Goal: Use online tool/utility: Utilize a website feature to perform a specific function

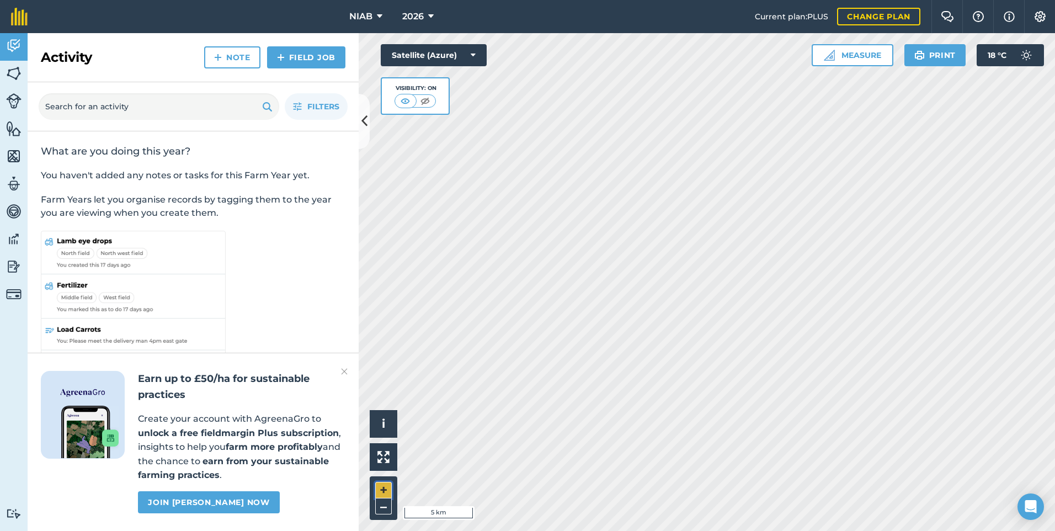
click at [383, 487] on button "+" at bounding box center [383, 490] width 17 height 17
click at [380, 486] on button "+" at bounding box center [383, 490] width 17 height 17
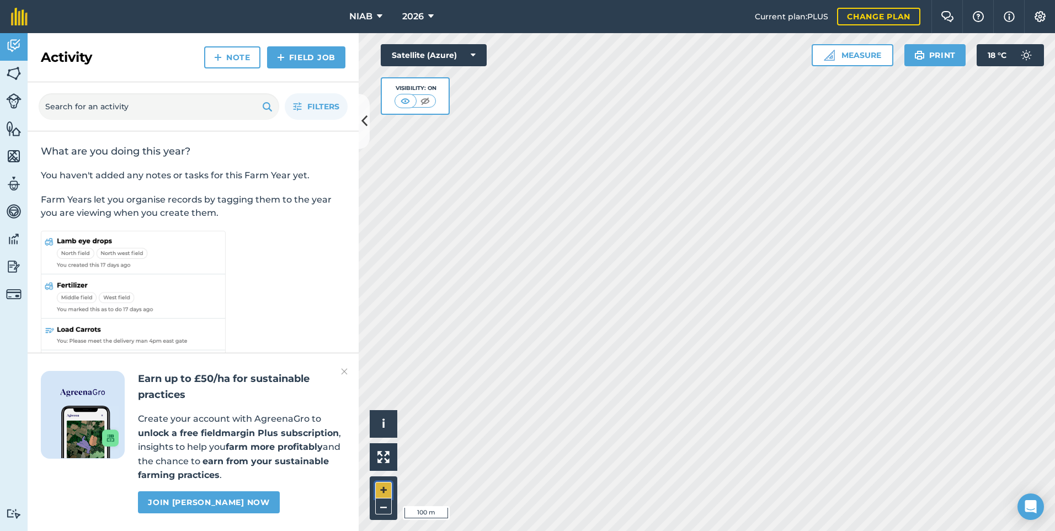
click at [380, 486] on button "+" at bounding box center [383, 490] width 17 height 17
click at [385, 490] on button "+" at bounding box center [383, 490] width 17 height 17
click at [869, 61] on button "Measure" at bounding box center [853, 55] width 82 height 22
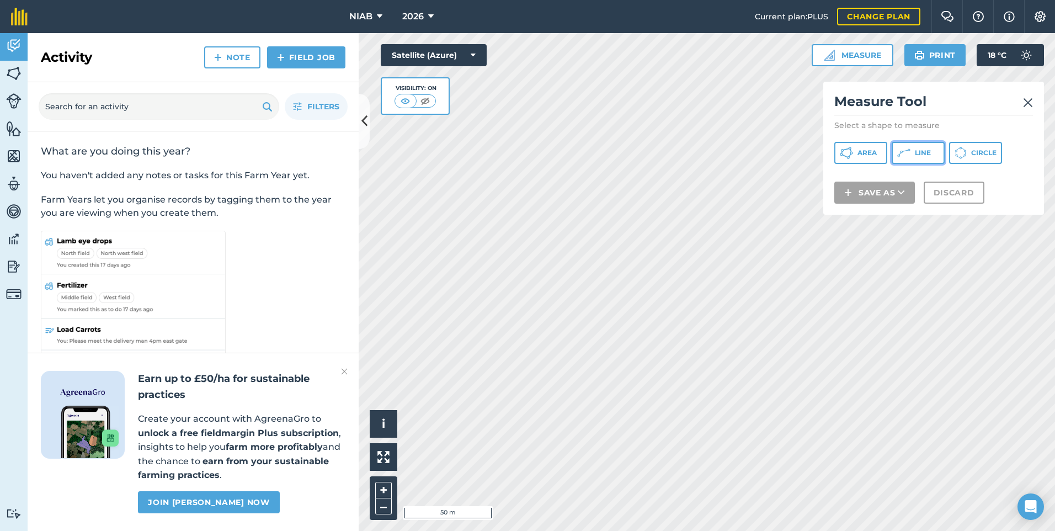
click at [918, 150] on span "Line" at bounding box center [923, 152] width 16 height 9
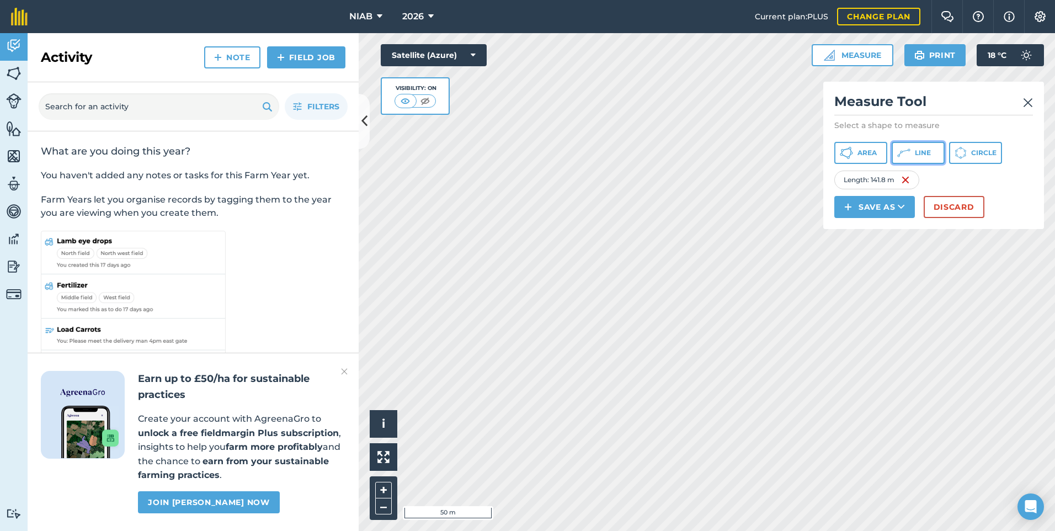
click at [920, 151] on span "Line" at bounding box center [923, 152] width 16 height 9
click at [995, 179] on img at bounding box center [990, 179] width 9 height 13
click at [339, 338] on div "Activity Fields Livestock Features Maps Team Vehicles Data Reporting Billing Tu…" at bounding box center [527, 282] width 1055 height 498
click at [955, 205] on button "Discard" at bounding box center [954, 207] width 61 height 22
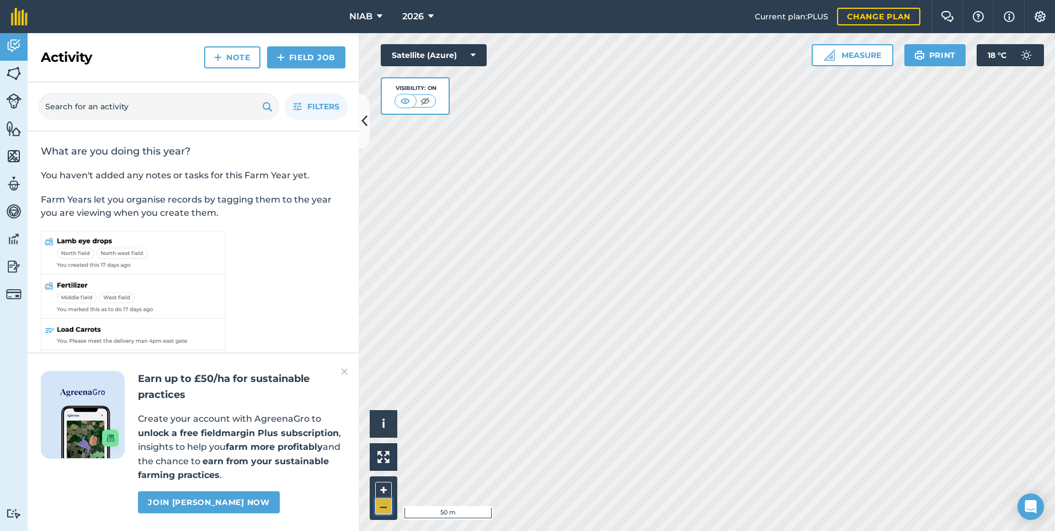
click at [383, 506] on button "–" at bounding box center [383, 506] width 17 height 16
click at [380, 487] on button "+" at bounding box center [383, 490] width 17 height 17
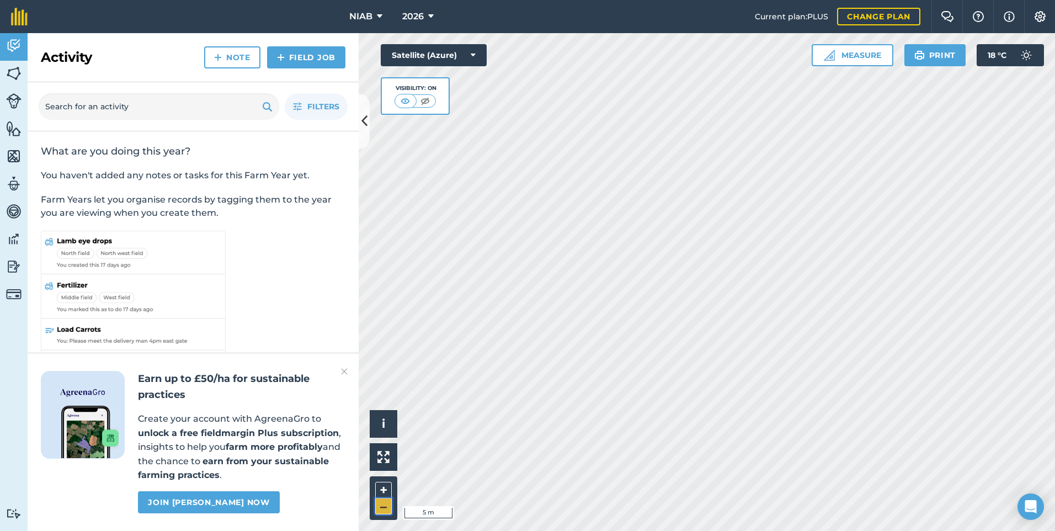
click at [380, 503] on button "–" at bounding box center [383, 506] width 17 height 16
click at [380, 506] on button "–" at bounding box center [383, 506] width 17 height 16
click at [378, 504] on button "–" at bounding box center [383, 506] width 17 height 16
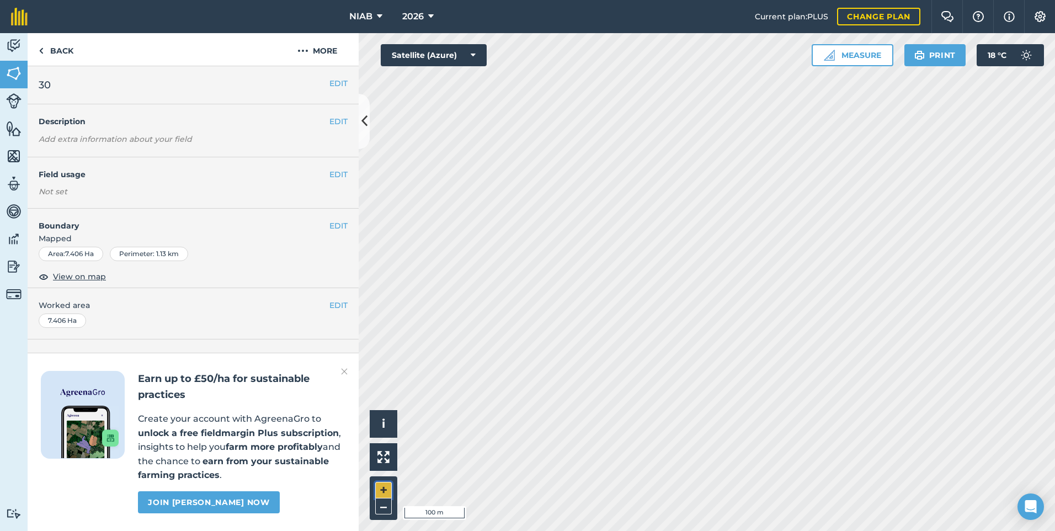
click at [381, 489] on button "+" at bounding box center [383, 490] width 17 height 17
click at [428, 444] on div "Activity Fields Livestock Features Maps Team Vehicles Data Reporting Billing Tu…" at bounding box center [527, 282] width 1055 height 498
click at [383, 506] on button "–" at bounding box center [383, 506] width 17 height 16
click at [386, 507] on button "–" at bounding box center [383, 506] width 17 height 16
click at [858, 56] on button "Measure" at bounding box center [853, 55] width 82 height 22
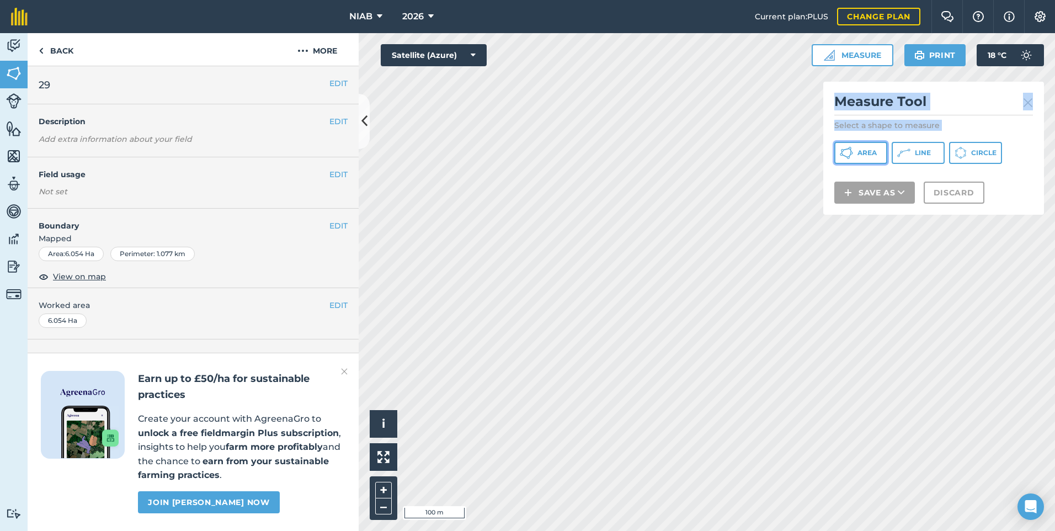
click at [876, 150] on span "Area" at bounding box center [867, 152] width 19 height 9
click at [858, 148] on span "Area" at bounding box center [867, 152] width 19 height 9
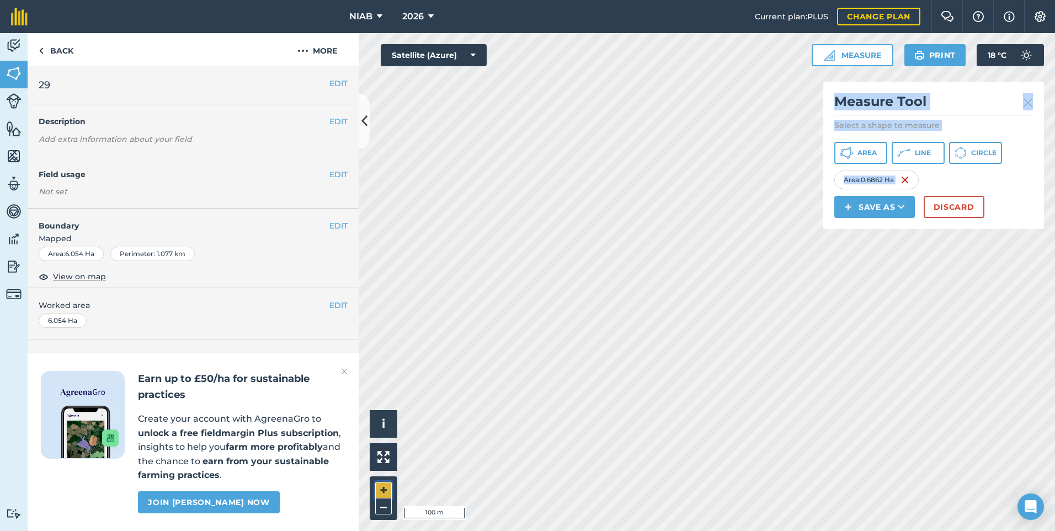
click at [379, 484] on button "+" at bounding box center [383, 490] width 17 height 17
click at [859, 151] on span "Area" at bounding box center [867, 152] width 19 height 9
click at [879, 206] on button "Save as" at bounding box center [875, 207] width 81 height 22
click at [1037, 20] on img at bounding box center [1040, 16] width 13 height 11
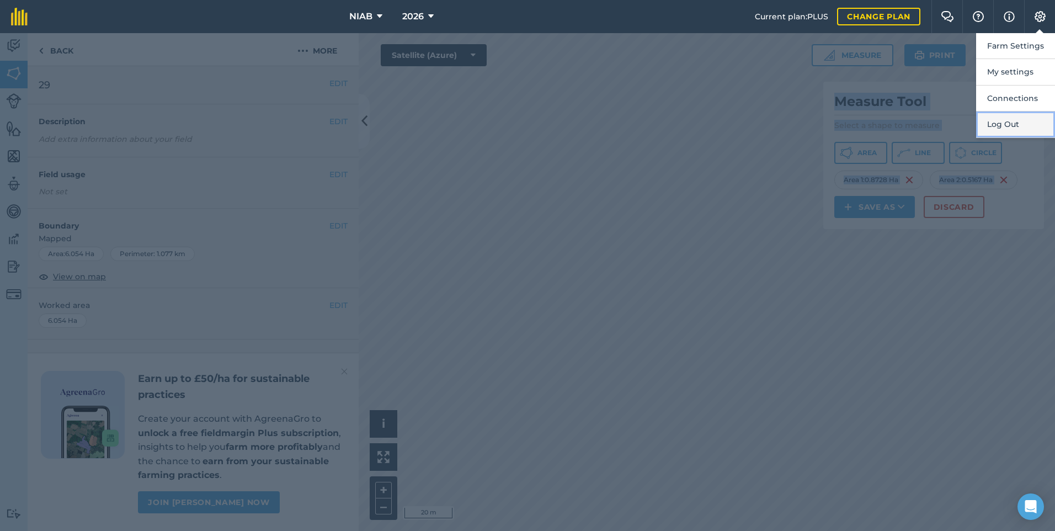
click at [1003, 121] on button "Log Out" at bounding box center [1015, 124] width 79 height 26
